Goal: Information Seeking & Learning: Learn about a topic

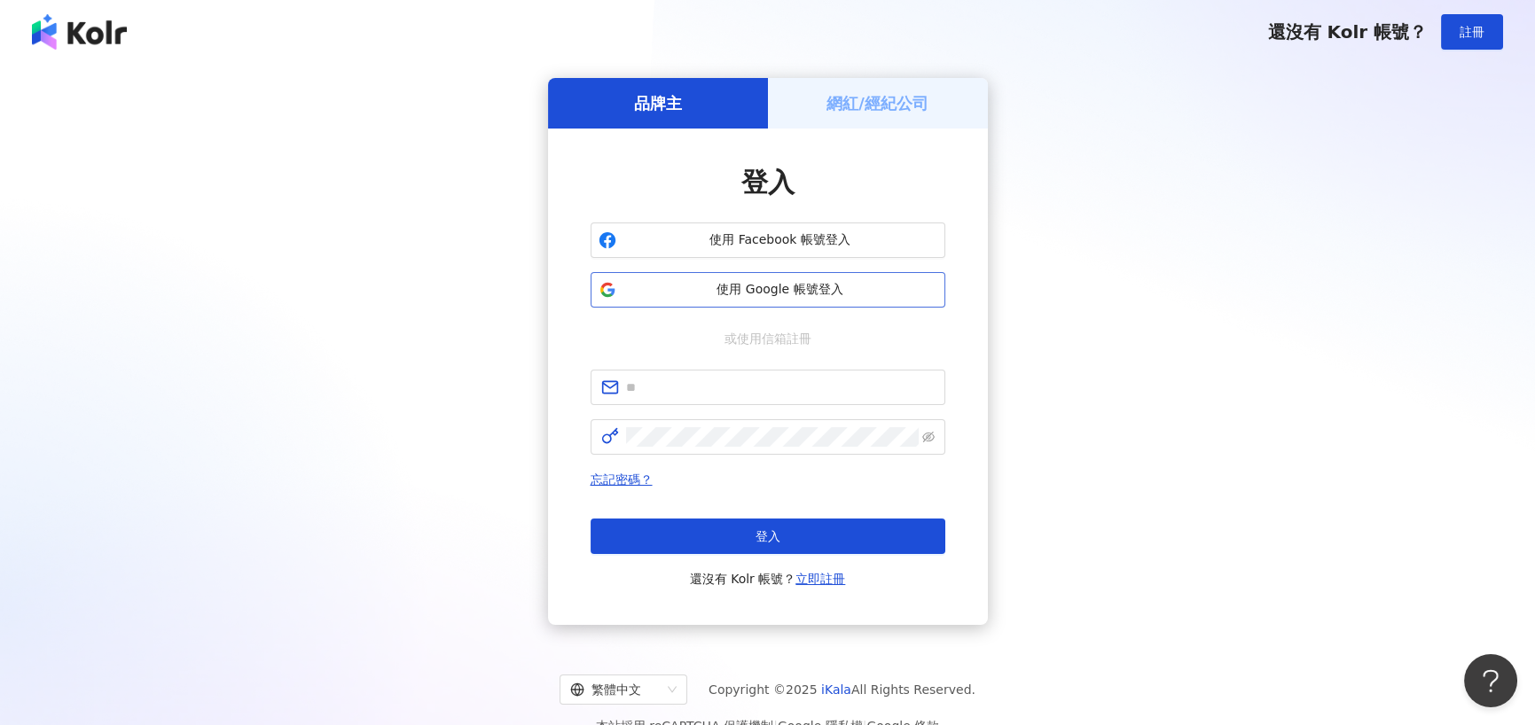
click at [740, 289] on span "使用 Google 帳號登入" at bounding box center [780, 290] width 314 height 18
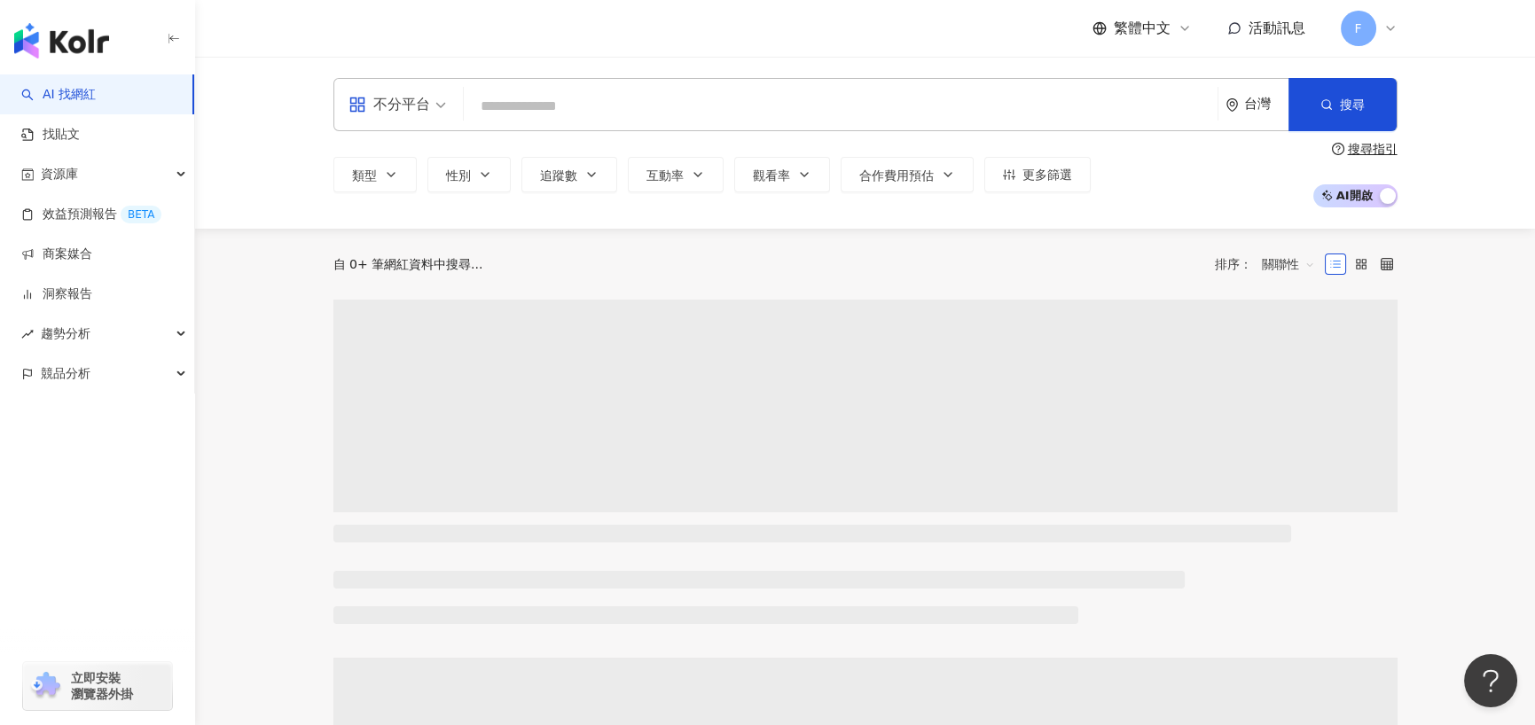
click at [585, 106] on input "search" at bounding box center [841, 107] width 740 height 34
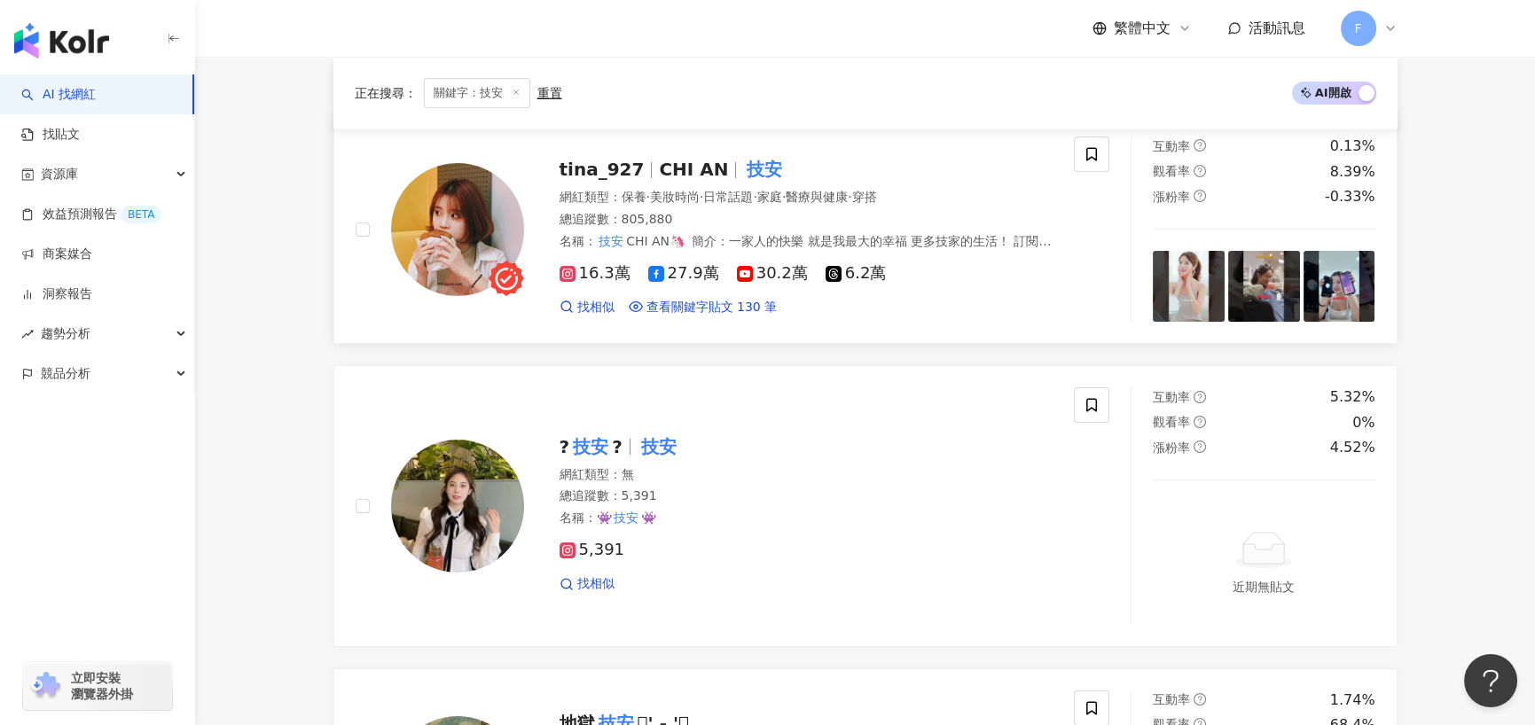
scroll to position [266, 0]
type input "**"
click at [608, 171] on span "tina_927" at bounding box center [602, 169] width 85 height 21
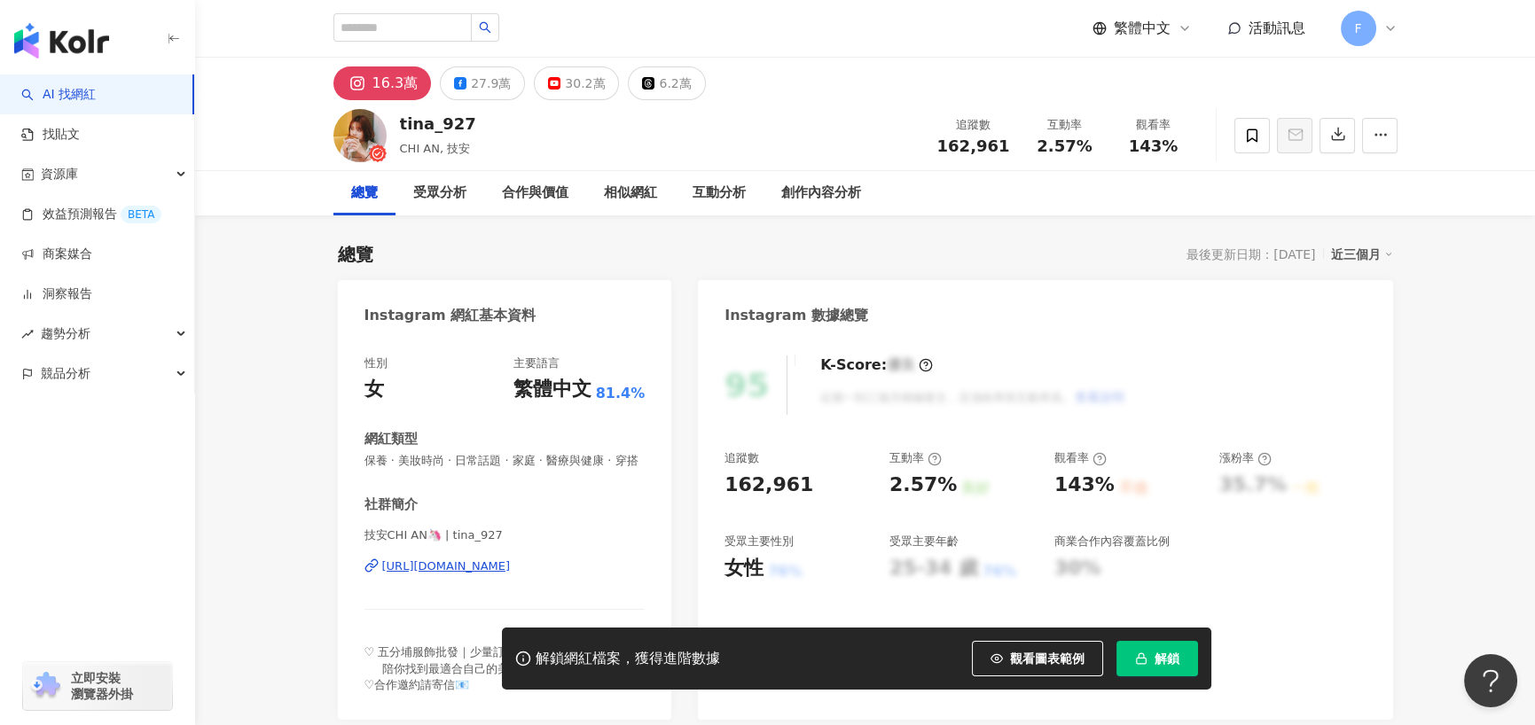
click at [503, 575] on div "https://www.instagram.com/tina_927/" at bounding box center [446, 567] width 129 height 16
click at [1344, 137] on icon "button" at bounding box center [1338, 134] width 16 height 16
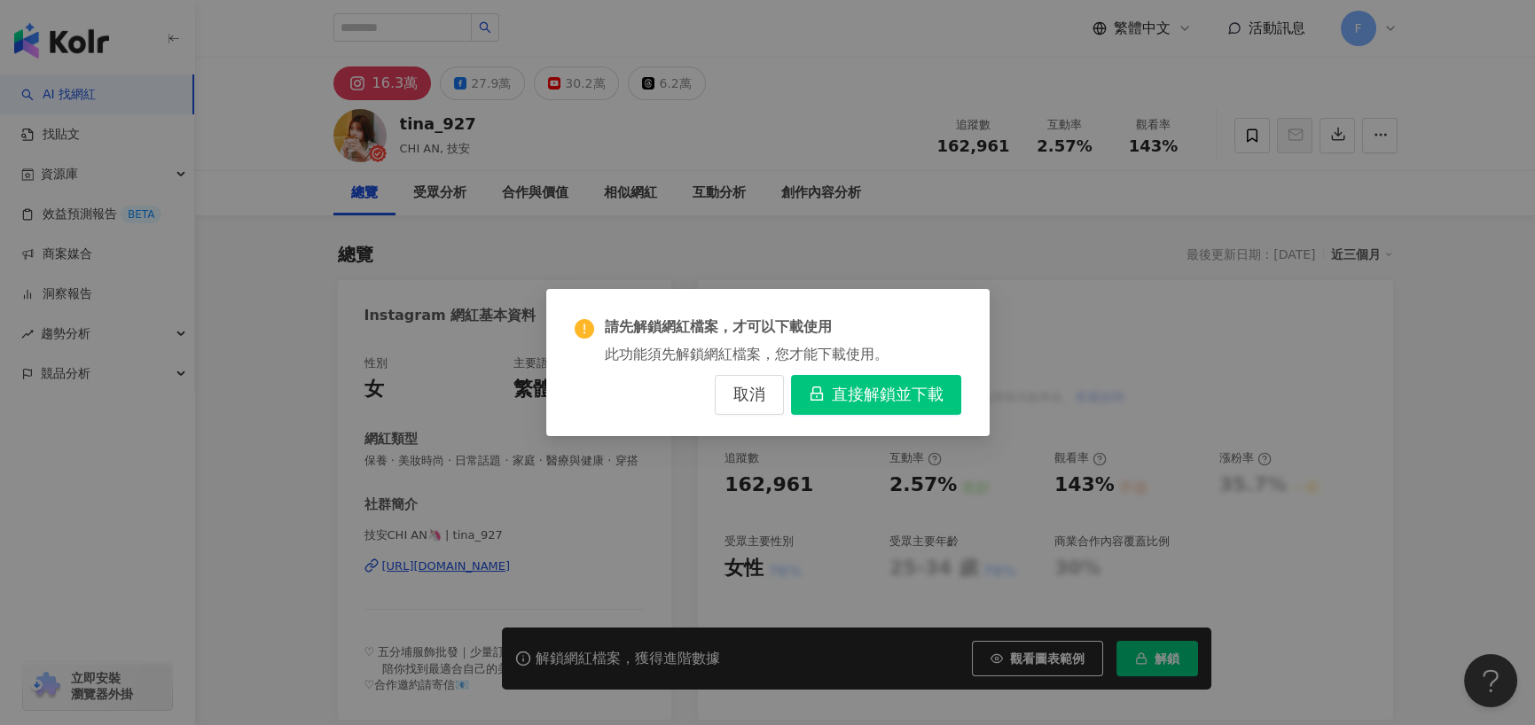
click at [862, 397] on span "直接解鎖並下載" at bounding box center [888, 396] width 112 height 20
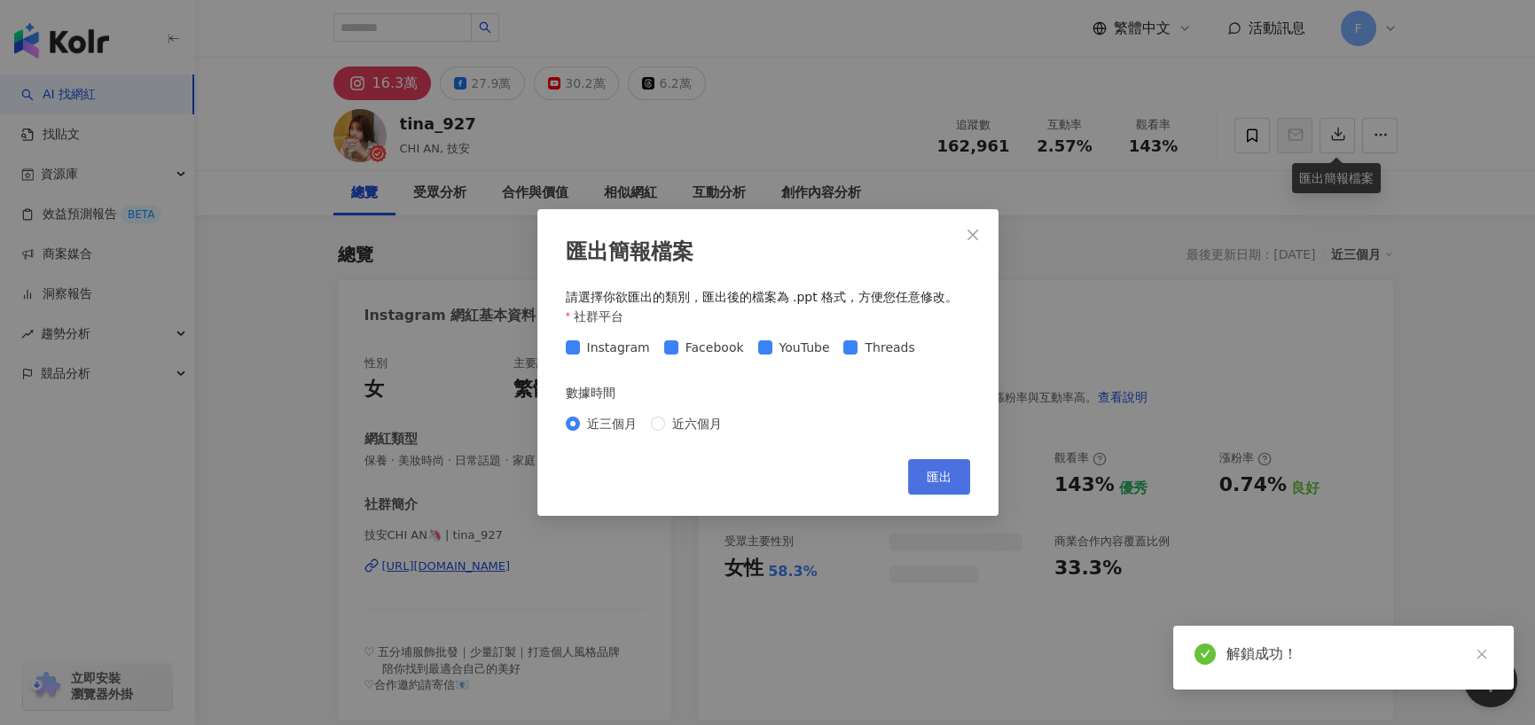
click at [954, 473] on button "匯出" at bounding box center [939, 476] width 62 height 35
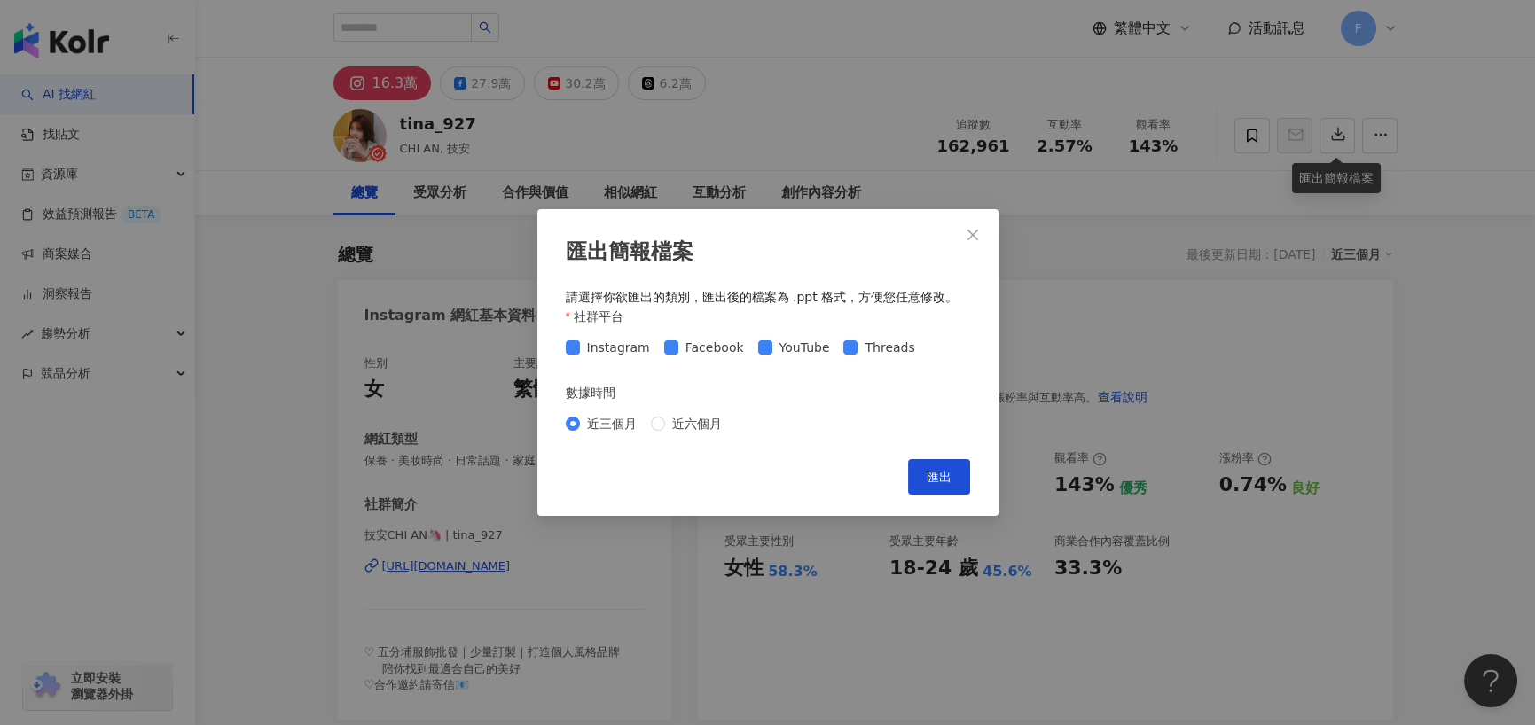
click at [624, 150] on div "匯出簡報檔案 請選擇你欲匯出的類別，匯出後的檔案為 .ppt 格式，方便您任意修改。 社群平台 Instagram Facebook YouTube Thre…" at bounding box center [767, 362] width 1535 height 725
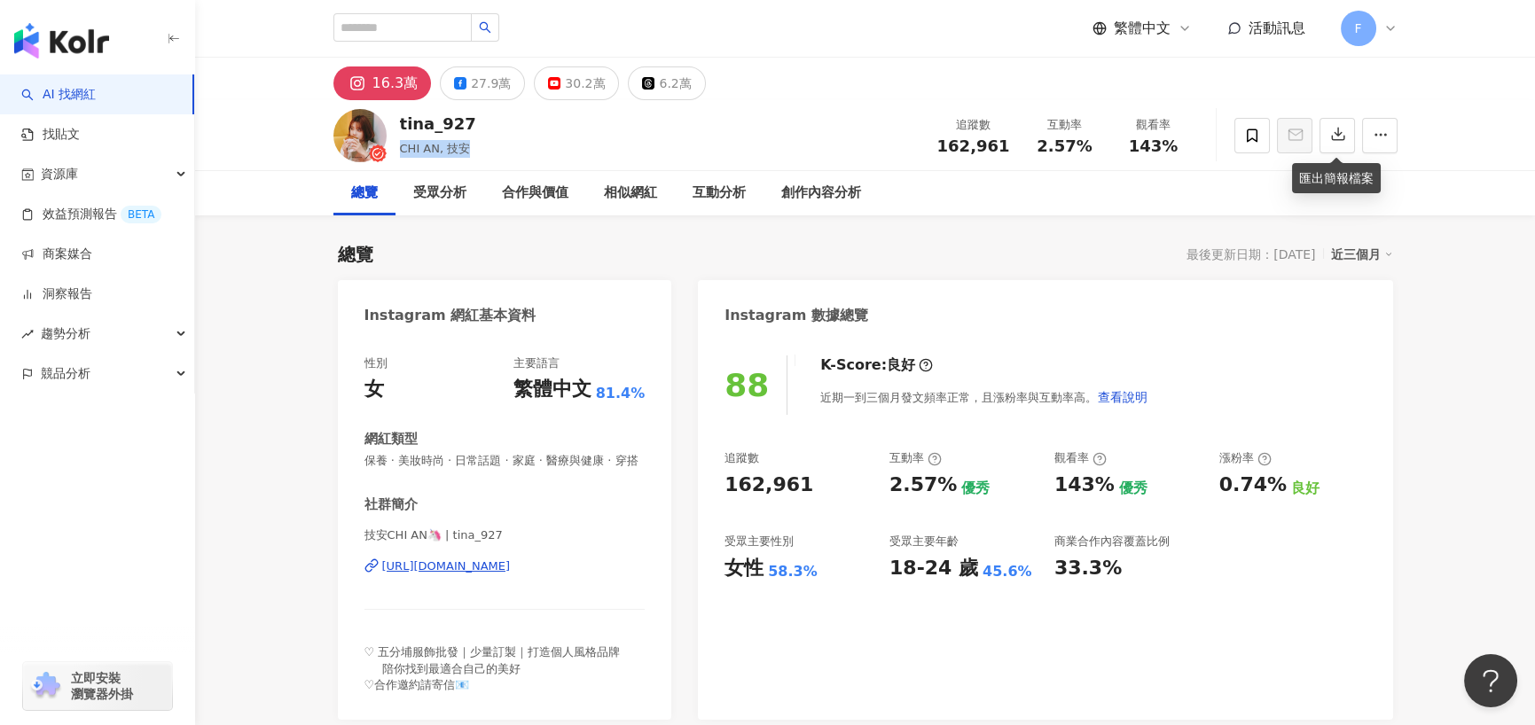
drag, startPoint x: 466, startPoint y: 146, endPoint x: 400, endPoint y: 148, distance: 65.6
click at [400, 148] on div "CHI AN, 技安" at bounding box center [438, 149] width 76 height 18
copy span "CHI AN, 技安"
